Goal: Task Accomplishment & Management: Manage account settings

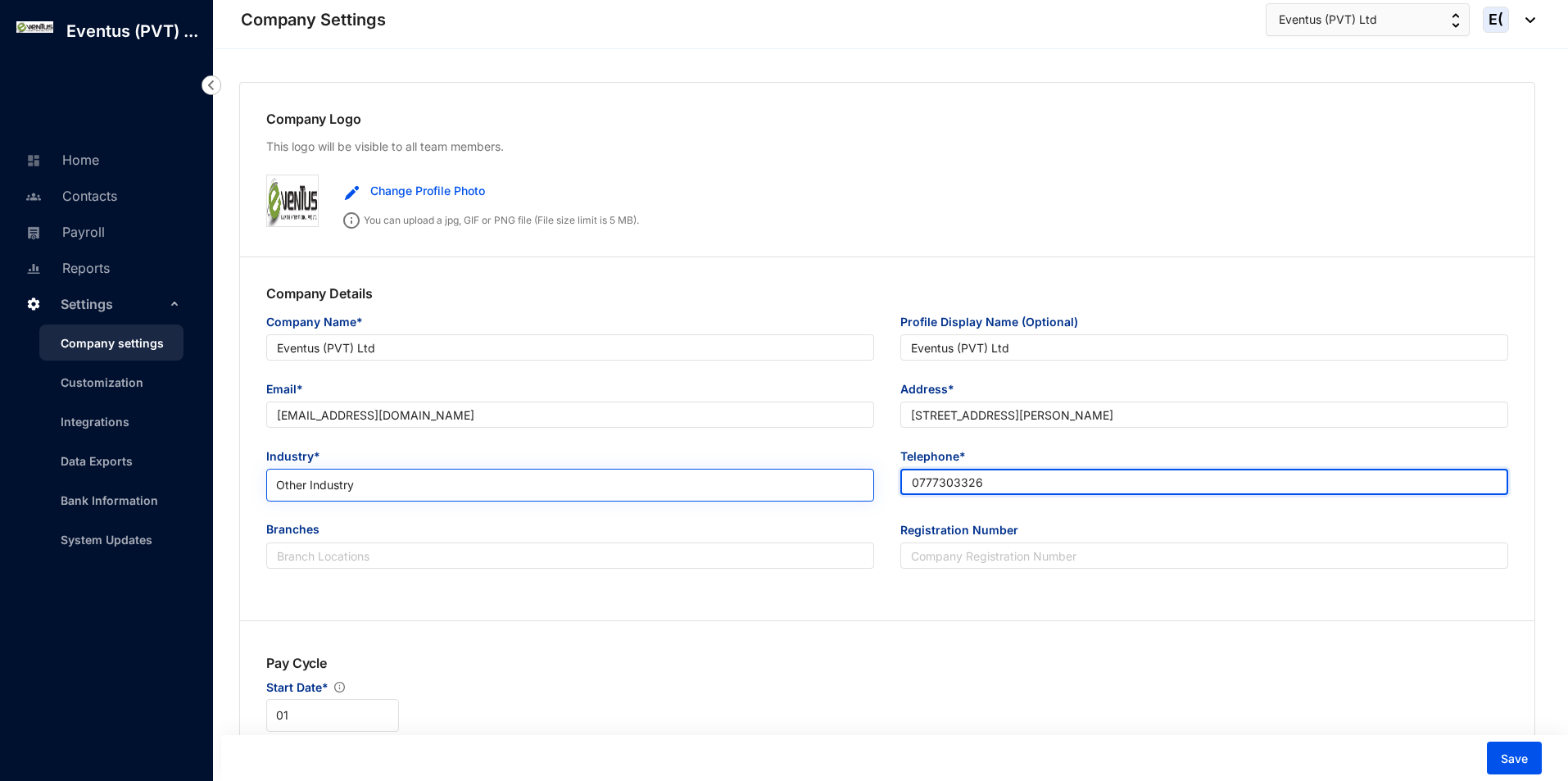
drag, startPoint x: 1021, startPoint y: 472, endPoint x: 801, endPoint y: 473, distance: 220.0
click at [801, 473] on div "Industry* Other Industry Telephone* [PHONE_NUMBER]" at bounding box center [887, 484] width 1268 height 74
paste input "117347777"
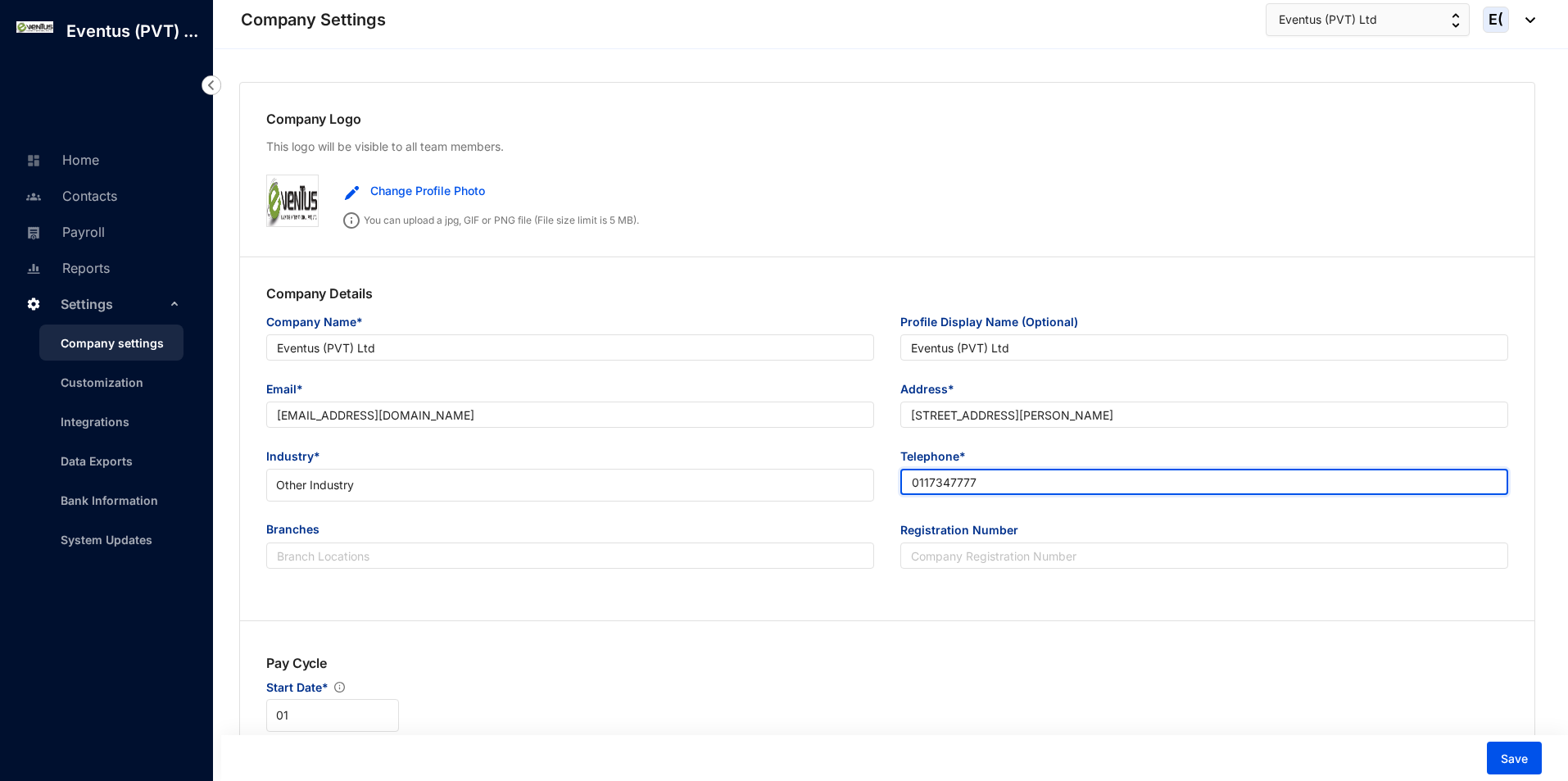
type input "0117347777"
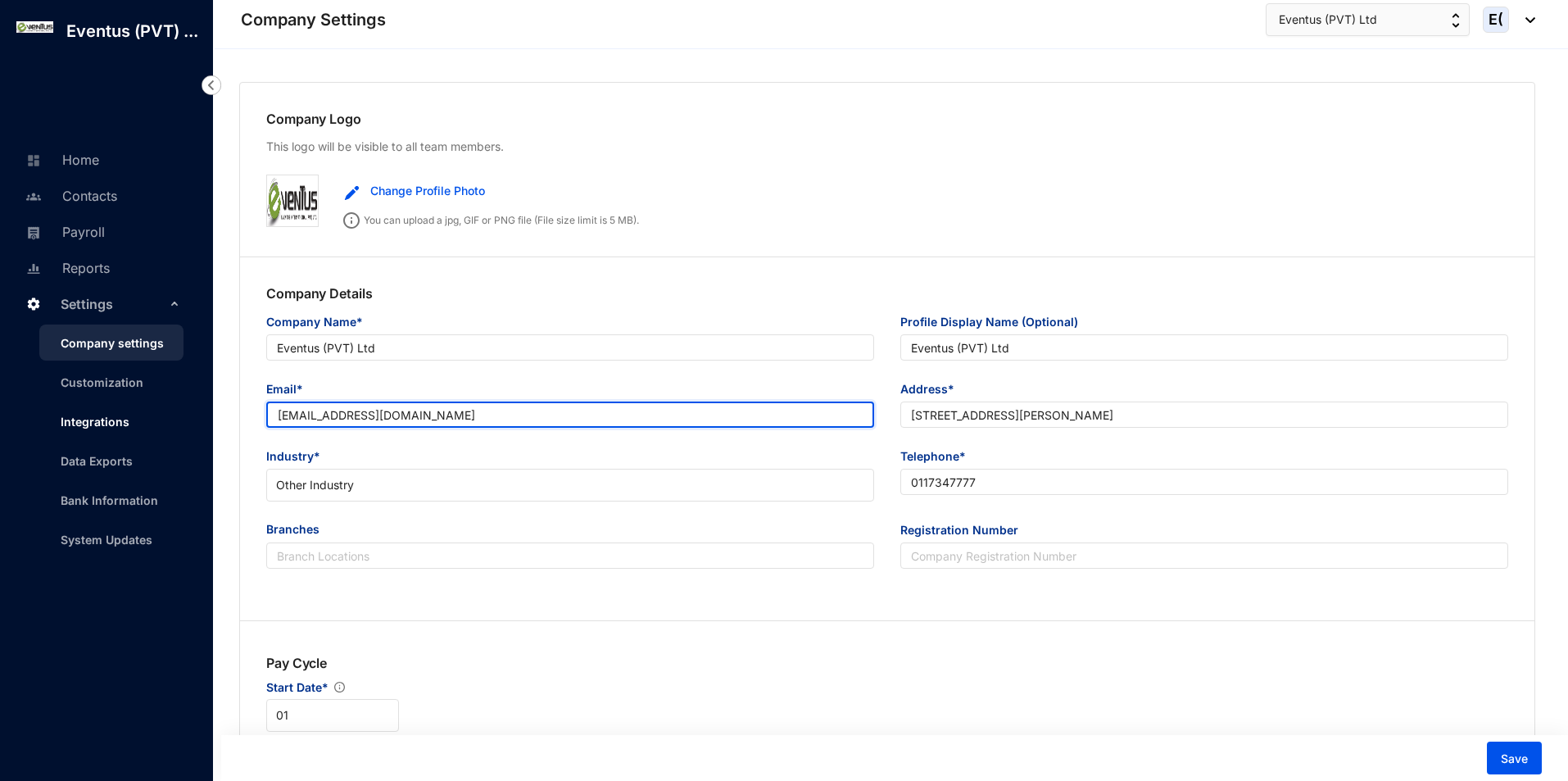
drag, startPoint x: 344, startPoint y: 415, endPoint x: 126, endPoint y: 419, distance: 218.0
paste input "info"
type input "[EMAIL_ADDRESS][DOMAIN_NAME]"
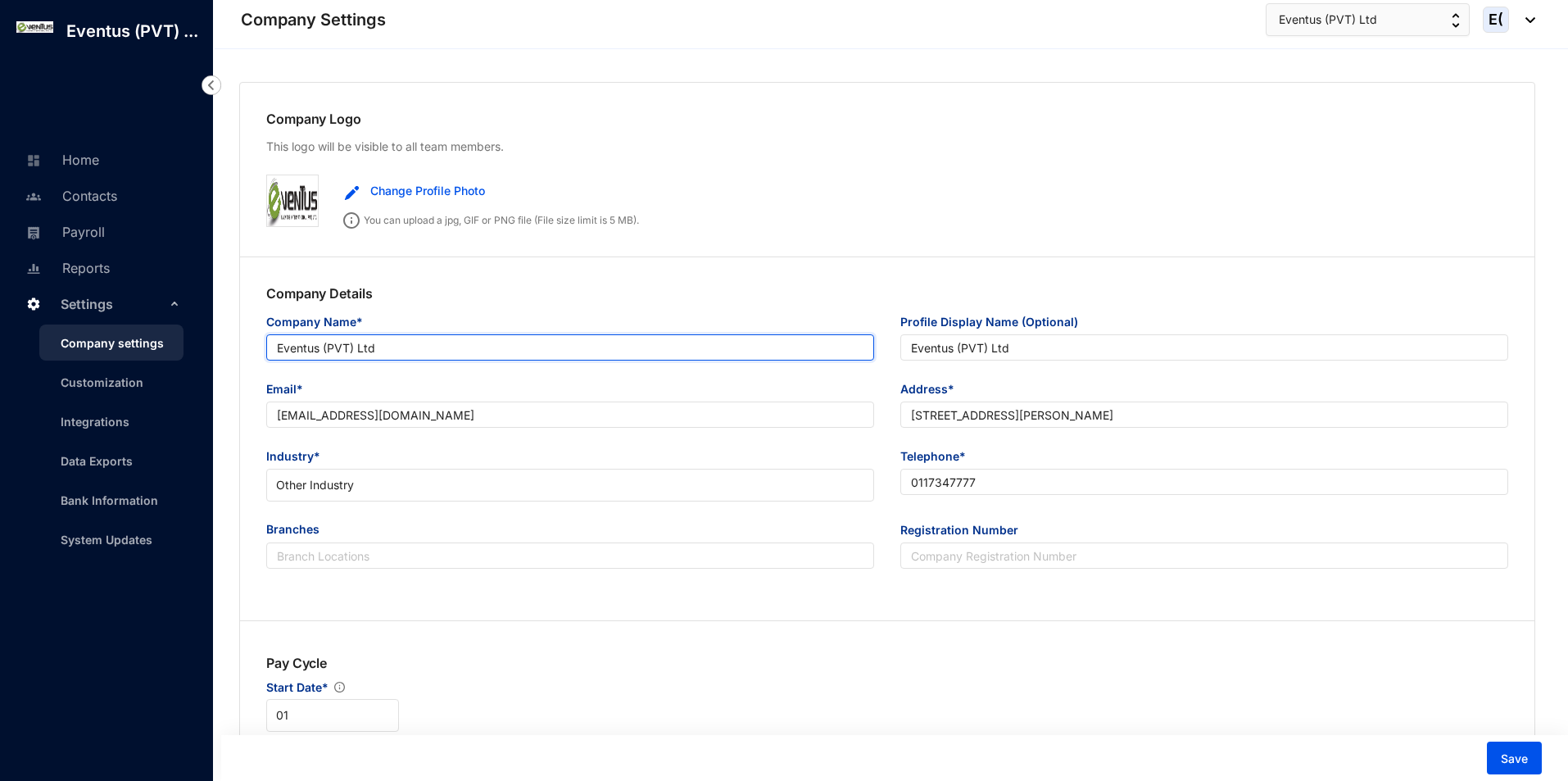
click at [322, 346] on input "Eventus (PVT) Ltd" at bounding box center [570, 347] width 608 height 26
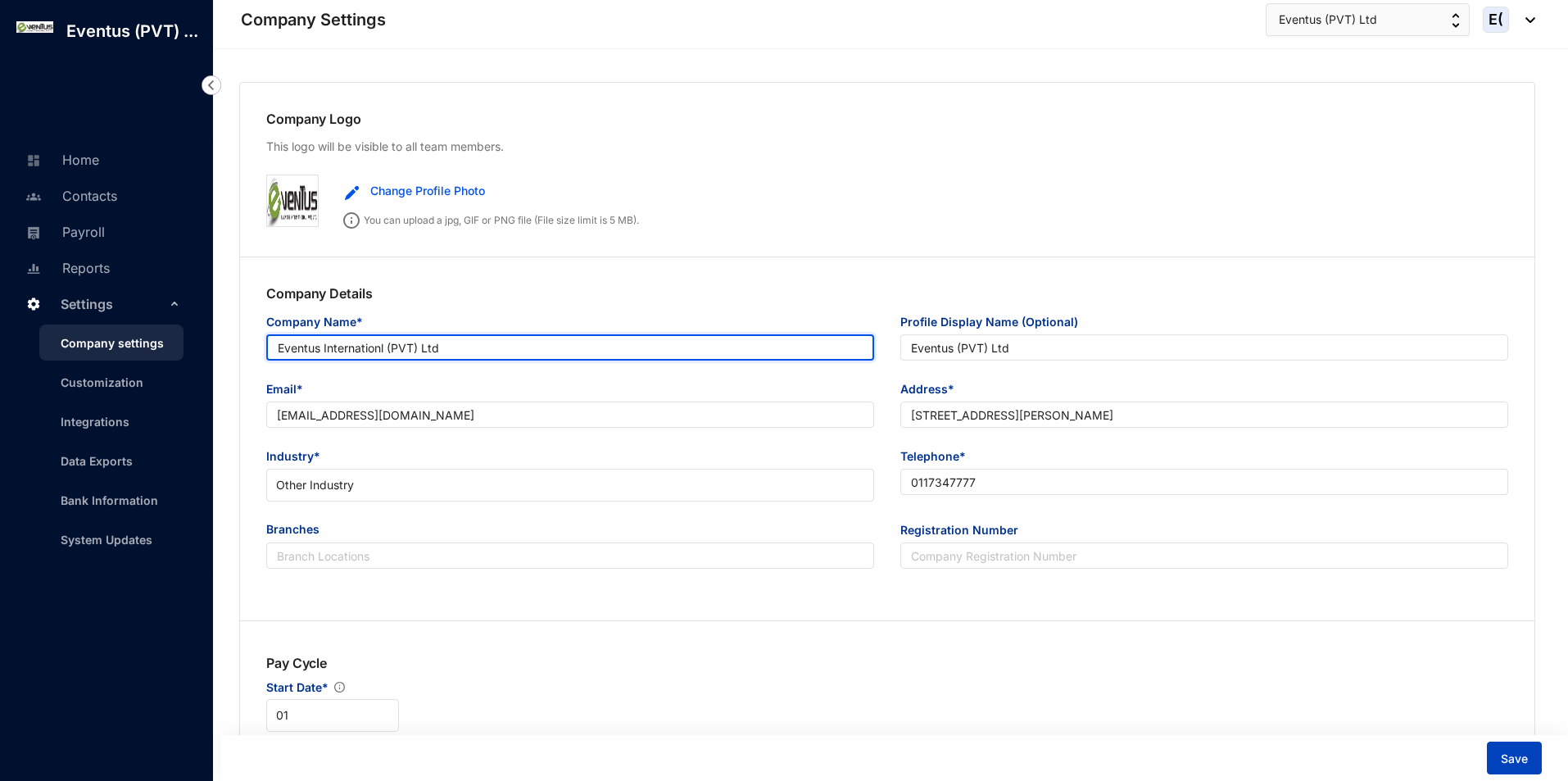
type input "Eventus Internationl (PVT) Ltd"
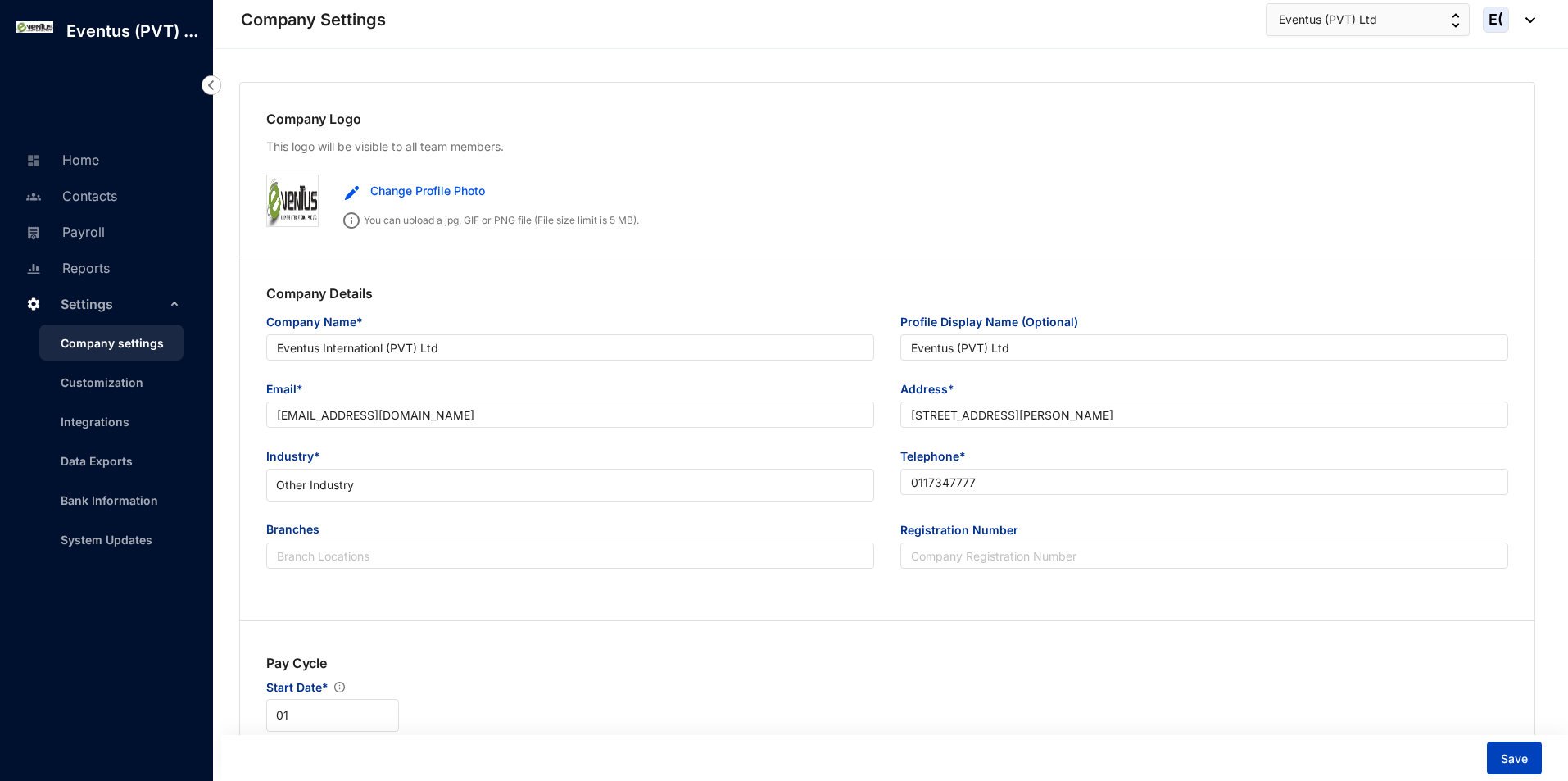
click at [1526, 765] on span "Save" at bounding box center [1514, 758] width 27 height 16
click at [80, 188] on link "Contacts" at bounding box center [69, 195] width 96 height 16
